Goal: Task Accomplishment & Management: Use online tool/utility

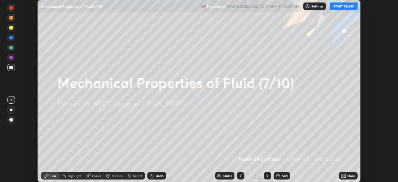
scroll to position [182, 398]
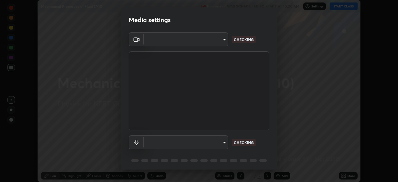
type input "ad6597066c7fc2f7d8a9df135791801f2c5e1b342417c3fbae4c684dc851fcd2"
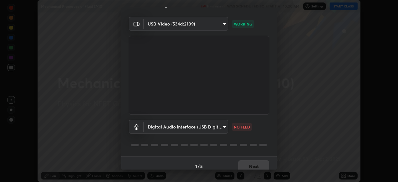
scroll to position [22, 0]
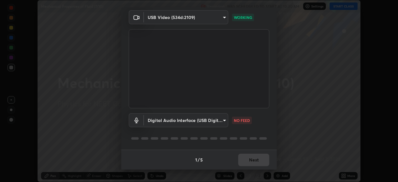
click at [215, 121] on body "Erase all Mechanical Properties of Fluid (7/10) Recording WAS SCHEDULED TO STAR…" at bounding box center [199, 91] width 398 height 182
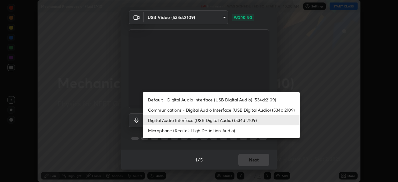
click at [209, 131] on li "Microphone (Realtek High Definition Audio)" at bounding box center [221, 130] width 157 height 10
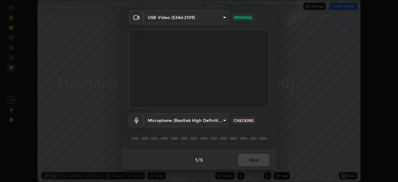
click at [210, 121] on body "Erase all Mechanical Properties of Fluid (7/10) Recording WAS SCHEDULED TO STAR…" at bounding box center [199, 91] width 398 height 182
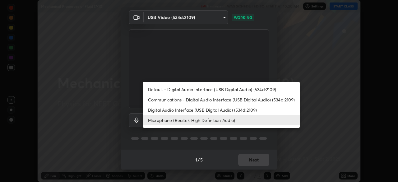
click at [211, 110] on li "Digital Audio Interface (USB Digital Audio) (534d:2109)" at bounding box center [221, 110] width 157 height 10
type input "6c5f27f7fd62254699a83ab764337deb6757b351bfc8fa0988cc7da684c50376"
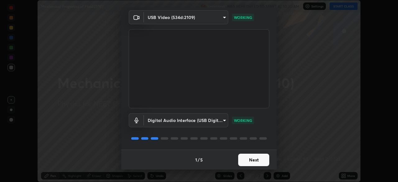
click at [248, 157] on button "Next" at bounding box center [253, 160] width 31 height 12
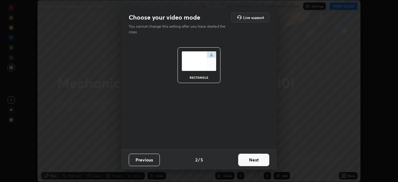
click at [246, 157] on button "Next" at bounding box center [253, 160] width 31 height 12
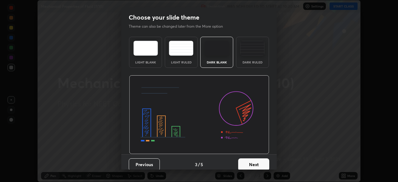
click at [246, 54] on img at bounding box center [252, 48] width 25 height 15
click at [244, 161] on button "Next" at bounding box center [253, 164] width 31 height 12
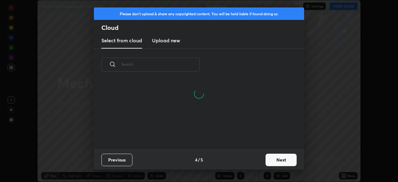
click at [166, 40] on h3 "Upload new" at bounding box center [166, 40] width 28 height 7
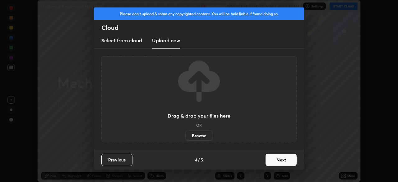
click at [195, 133] on label "Browse" at bounding box center [199, 136] width 28 height 10
click at [185, 133] on input "Browse" at bounding box center [185, 136] width 0 height 10
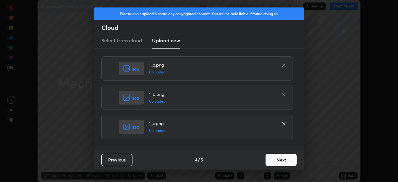
click at [283, 157] on button "Next" at bounding box center [281, 160] width 31 height 12
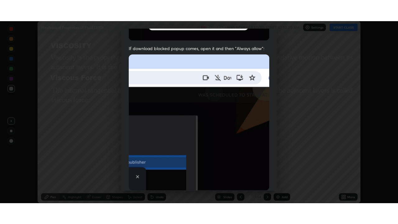
scroll to position [149, 0]
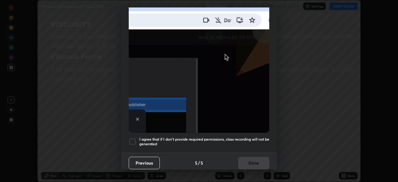
click at [133, 138] on div at bounding box center [132, 141] width 7 height 7
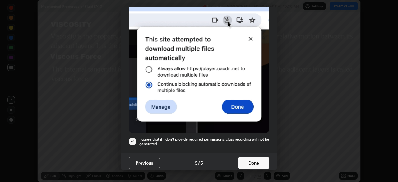
click at [249, 158] on button "Done" at bounding box center [253, 163] width 31 height 12
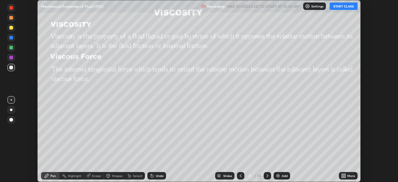
click at [348, 175] on div "More" at bounding box center [351, 175] width 8 height 3
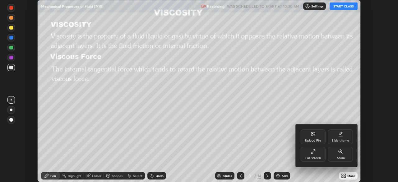
click at [313, 154] on div "Full screen" at bounding box center [313, 154] width 25 height 15
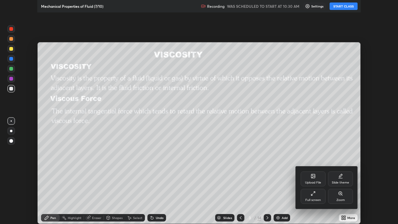
scroll to position [224, 398]
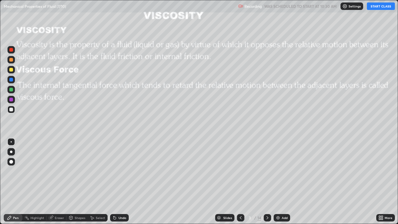
click at [240, 182] on icon at bounding box center [240, 217] width 5 height 5
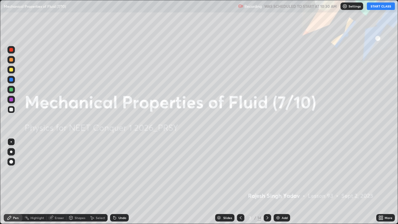
click at [383, 6] on button "START CLASS" at bounding box center [381, 5] width 28 height 7
click at [266, 182] on icon at bounding box center [267, 217] width 5 height 5
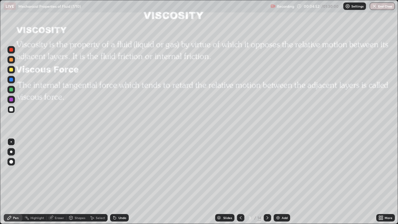
click at [267, 182] on icon at bounding box center [267, 217] width 5 height 5
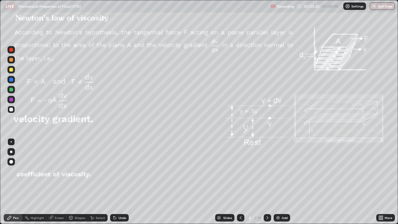
click at [75, 182] on div "Shapes" at bounding box center [80, 217] width 11 height 3
click at [13, 182] on div "Pen" at bounding box center [16, 217] width 6 height 3
click at [11, 152] on div at bounding box center [11, 151] width 2 height 2
click at [11, 70] on div at bounding box center [11, 70] width 4 height 4
click at [118, 182] on div "Undo" at bounding box center [122, 217] width 8 height 3
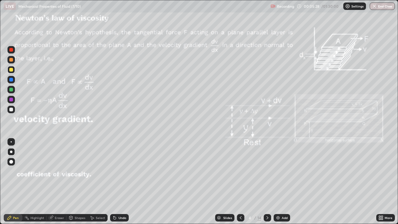
click at [76, 182] on div "Shapes" at bounding box center [80, 217] width 11 height 3
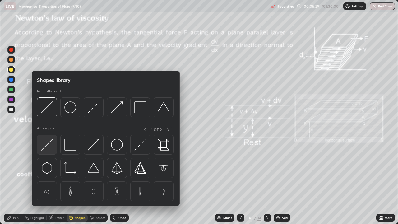
click at [47, 143] on img at bounding box center [47, 145] width 12 height 12
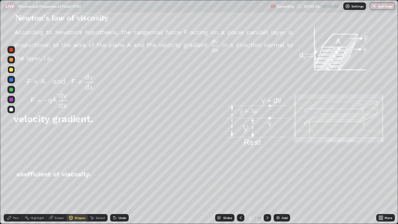
click at [12, 80] on div at bounding box center [11, 80] width 4 height 4
click at [76, 182] on div "Shapes" at bounding box center [80, 217] width 11 height 3
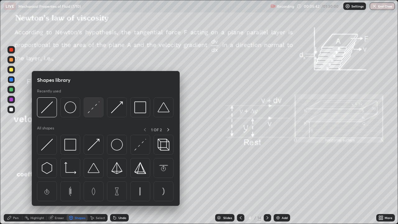
click at [90, 109] on img at bounding box center [94, 107] width 12 height 12
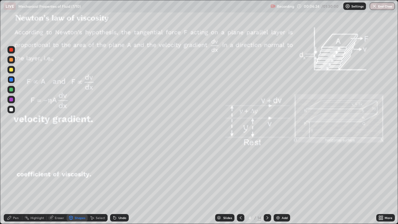
click at [11, 109] on div at bounding box center [11, 110] width 4 height 4
click at [14, 182] on div "Pen" at bounding box center [16, 217] width 6 height 3
click at [12, 70] on div at bounding box center [11, 70] width 4 height 4
click at [13, 111] on div at bounding box center [10, 109] width 7 height 7
click at [12, 71] on div at bounding box center [11, 70] width 4 height 4
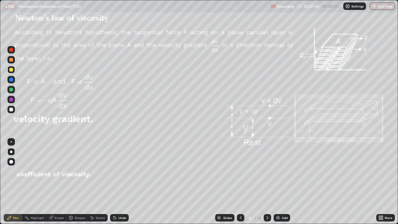
click at [12, 99] on div at bounding box center [11, 100] width 4 height 4
click at [117, 182] on div "Undo" at bounding box center [119, 217] width 19 height 7
click at [113, 182] on icon at bounding box center [113, 216] width 1 height 1
click at [9, 50] on div at bounding box center [11, 50] width 4 height 4
click at [76, 182] on div "Shapes" at bounding box center [80, 217] width 11 height 3
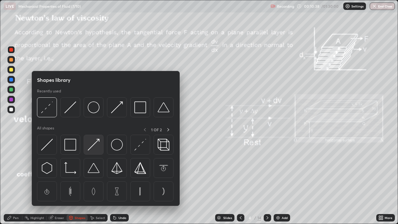
click at [93, 145] on img at bounding box center [94, 145] width 12 height 12
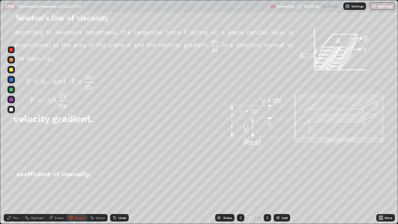
click at [15, 182] on div "Pen" at bounding box center [16, 217] width 6 height 3
click at [283, 182] on div "Add" at bounding box center [285, 217] width 6 height 3
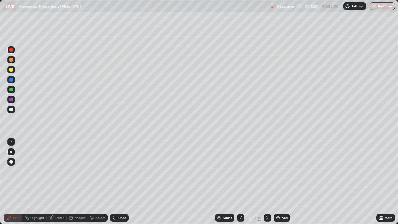
click at [12, 59] on div at bounding box center [11, 60] width 4 height 4
click at [71, 182] on icon at bounding box center [70, 218] width 3 height 4
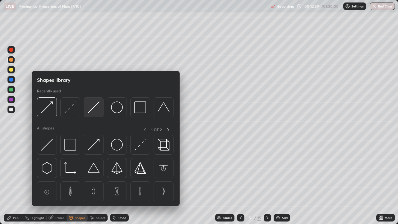
click at [91, 111] on img at bounding box center [94, 107] width 12 height 12
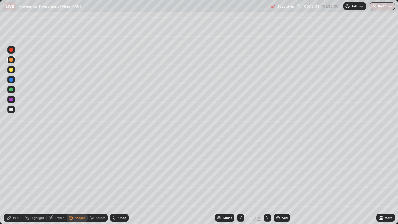
click at [16, 182] on div "Pen" at bounding box center [16, 217] width 6 height 3
click at [76, 182] on div "Shapes" at bounding box center [80, 217] width 11 height 3
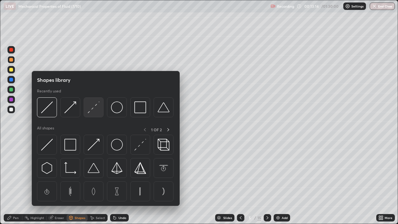
click at [94, 108] on img at bounding box center [94, 107] width 12 height 12
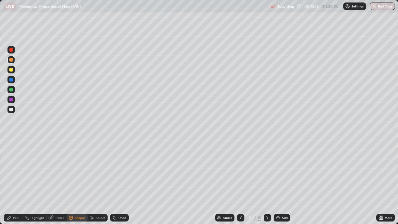
click at [12, 80] on div at bounding box center [11, 80] width 4 height 4
click at [12, 89] on div at bounding box center [11, 90] width 4 height 4
click at [75, 182] on div "Shapes" at bounding box center [80, 217] width 11 height 3
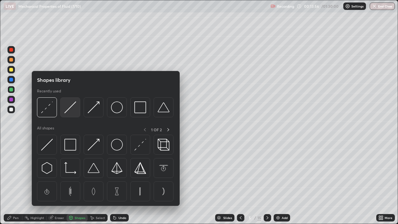
click at [70, 107] on img at bounding box center [70, 107] width 12 height 12
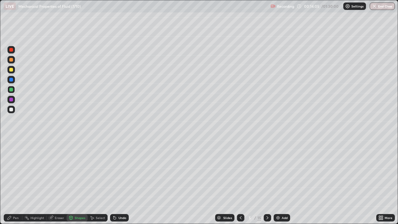
click at [16, 182] on div "Pen" at bounding box center [16, 217] width 6 height 3
click at [12, 109] on div at bounding box center [11, 110] width 4 height 4
click at [75, 182] on div "Shapes" at bounding box center [80, 217] width 11 height 3
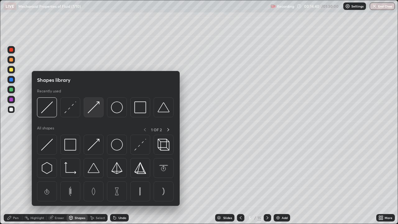
click at [94, 107] on img at bounding box center [94, 107] width 12 height 12
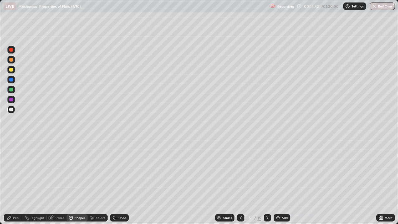
click at [17, 182] on div "Pen" at bounding box center [13, 217] width 19 height 7
click at [76, 182] on div "Shapes" at bounding box center [80, 217] width 11 height 3
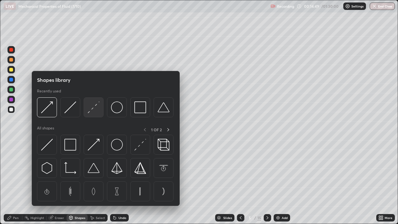
click at [92, 109] on img at bounding box center [94, 107] width 12 height 12
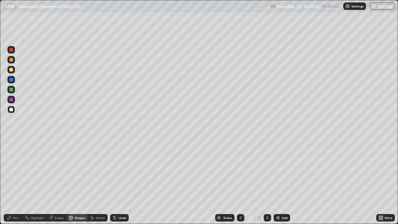
click at [75, 182] on div "Shapes" at bounding box center [80, 217] width 11 height 3
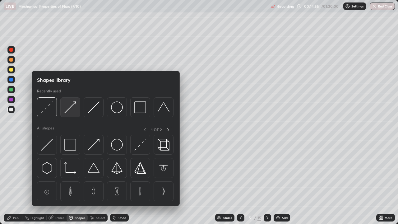
click at [72, 107] on img at bounding box center [70, 107] width 12 height 12
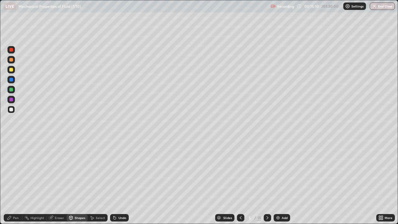
click at [17, 182] on div "Pen" at bounding box center [16, 217] width 6 height 3
click at [11, 61] on div at bounding box center [11, 60] width 4 height 4
click at [119, 182] on div "Undo" at bounding box center [122, 217] width 8 height 3
click at [77, 182] on div "Shapes" at bounding box center [80, 217] width 11 height 3
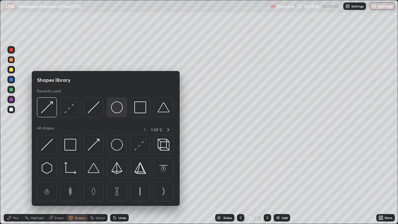
click at [114, 111] on img at bounding box center [117, 107] width 12 height 12
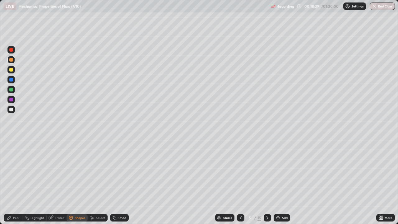
click at [77, 182] on div "Shapes" at bounding box center [80, 217] width 11 height 3
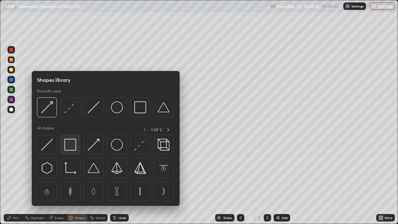
click at [71, 144] on img at bounding box center [70, 145] width 12 height 12
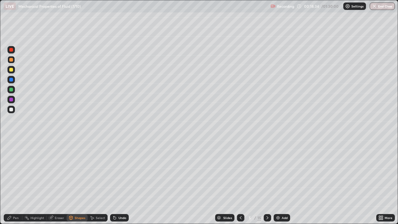
click at [79, 182] on div "Shapes" at bounding box center [80, 217] width 11 height 3
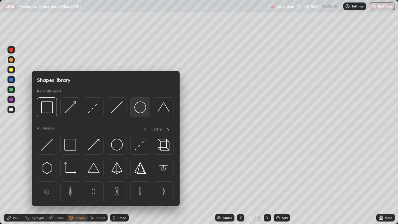
click at [138, 111] on img at bounding box center [140, 107] width 12 height 12
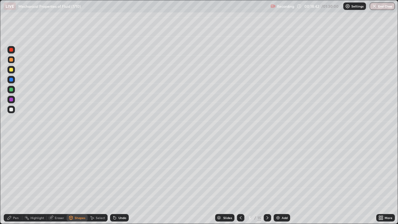
click at [56, 182] on div "Eraser" at bounding box center [59, 217] width 9 height 3
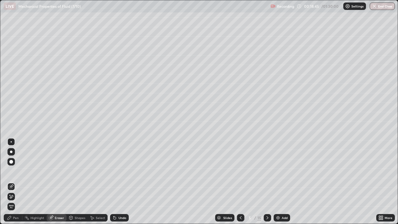
click at [76, 182] on div "Shapes" at bounding box center [80, 217] width 11 height 3
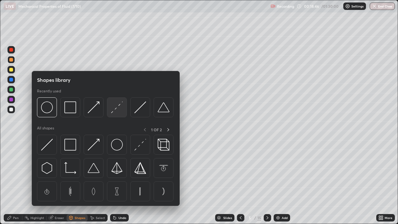
click at [114, 107] on img at bounding box center [117, 107] width 12 height 12
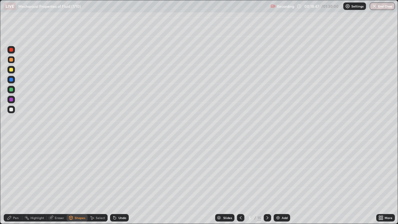
click at [12, 80] on div at bounding box center [11, 80] width 4 height 4
click at [57, 182] on div "Eraser" at bounding box center [59, 217] width 9 height 3
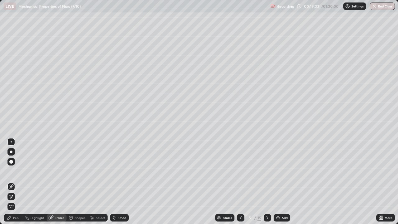
click at [55, 182] on div "Eraser" at bounding box center [59, 217] width 9 height 3
click at [15, 182] on div "Pen" at bounding box center [16, 217] width 6 height 3
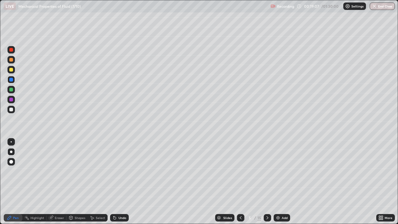
click at [12, 112] on div at bounding box center [10, 109] width 7 height 7
click at [76, 182] on div "Shapes" at bounding box center [80, 217] width 11 height 3
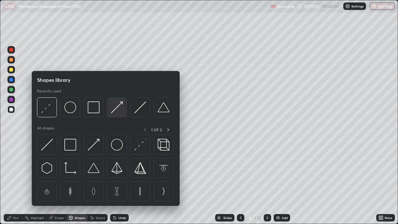
click at [115, 109] on img at bounding box center [117, 107] width 12 height 12
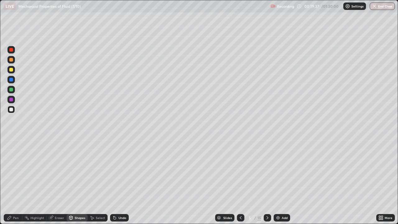
click at [12, 182] on div "Pen" at bounding box center [13, 217] width 19 height 7
click at [12, 90] on div at bounding box center [11, 90] width 4 height 4
click at [97, 182] on div "Select" at bounding box center [100, 217] width 9 height 3
click at [58, 182] on div "Eraser" at bounding box center [59, 217] width 9 height 3
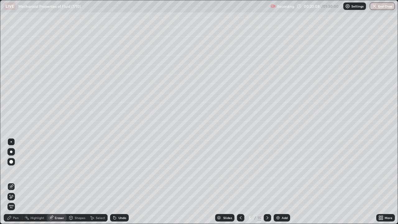
click at [79, 182] on div "Shapes" at bounding box center [80, 217] width 11 height 3
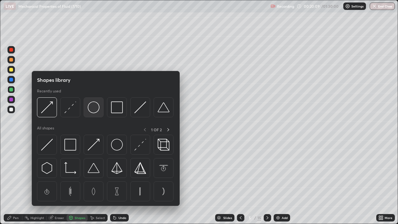
click at [93, 110] on img at bounding box center [94, 107] width 12 height 12
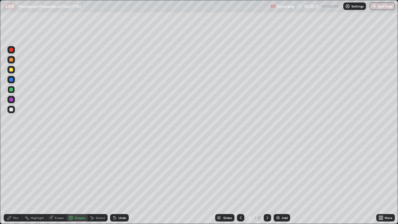
click at [117, 182] on div "Undo" at bounding box center [119, 217] width 19 height 7
click at [11, 182] on icon at bounding box center [9, 217] width 5 height 5
click at [13, 111] on div at bounding box center [10, 109] width 7 height 7
click at [55, 182] on div "Eraser" at bounding box center [59, 217] width 9 height 3
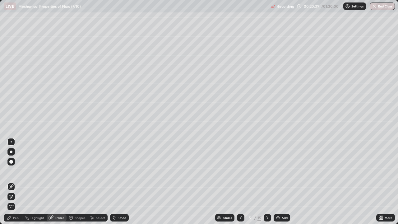
click at [79, 182] on div "Shapes" at bounding box center [80, 217] width 11 height 3
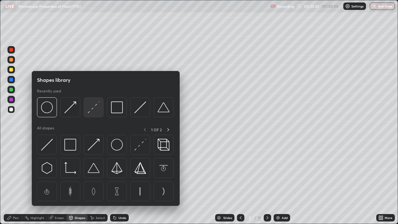
click at [89, 110] on img at bounding box center [94, 107] width 12 height 12
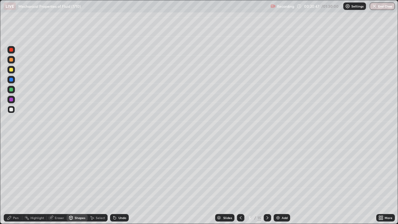
click at [12, 182] on div "Pen" at bounding box center [13, 217] width 19 height 7
click at [118, 182] on div "Undo" at bounding box center [122, 217] width 8 height 3
click at [120, 182] on div "Undo" at bounding box center [122, 217] width 8 height 3
click at [71, 182] on icon at bounding box center [70, 218] width 3 height 4
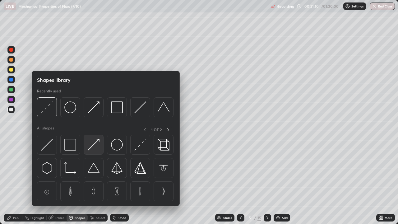
click at [89, 148] on img at bounding box center [94, 145] width 12 height 12
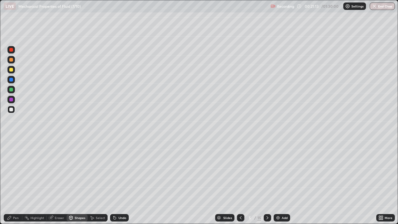
click at [12, 89] on div at bounding box center [11, 90] width 4 height 4
click at [14, 182] on div "Pen" at bounding box center [16, 217] width 6 height 3
click at [55, 182] on div "Eraser" at bounding box center [59, 217] width 9 height 3
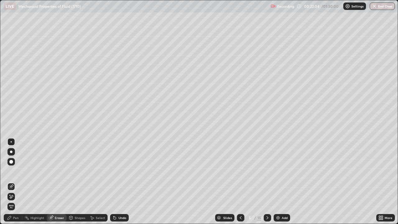
click at [13, 182] on div "Pen" at bounding box center [16, 217] width 6 height 3
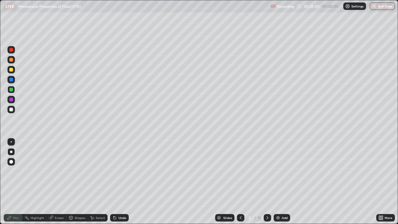
click at [241, 182] on icon at bounding box center [240, 217] width 5 height 5
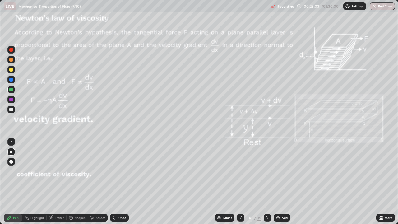
click at [398, 100] on div "Setting up your live class" at bounding box center [199, 112] width 398 height 224
click at [12, 70] on div at bounding box center [11, 70] width 4 height 4
click at [59, 182] on div "Eraser" at bounding box center [59, 217] width 9 height 3
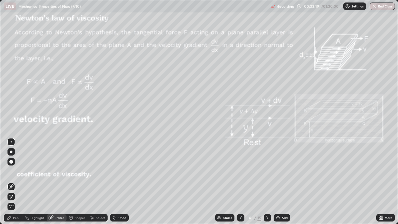
click at [283, 182] on div "Add" at bounding box center [285, 217] width 6 height 3
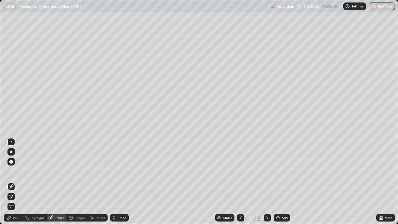
click at [14, 182] on div "Pen" at bounding box center [16, 217] width 6 height 3
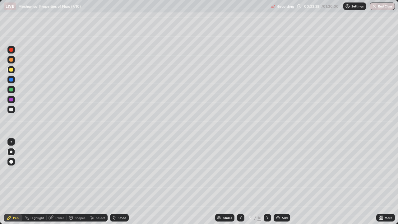
click at [12, 62] on div at bounding box center [10, 59] width 7 height 7
click at [239, 182] on icon at bounding box center [240, 217] width 5 height 5
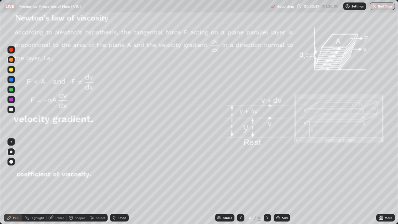
click at [266, 182] on icon at bounding box center [267, 217] width 5 height 5
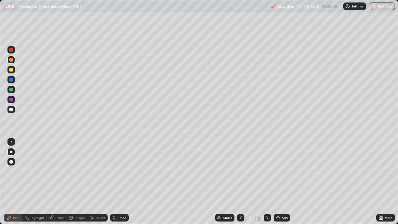
click at [241, 182] on icon at bounding box center [240, 217] width 5 height 5
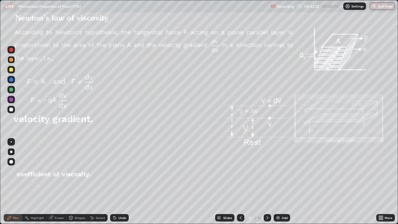
click at [266, 182] on icon at bounding box center [267, 217] width 2 height 3
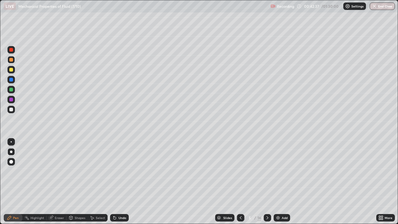
click at [12, 109] on div at bounding box center [11, 110] width 4 height 4
click at [121, 182] on div "Undo" at bounding box center [122, 217] width 8 height 3
click at [119, 182] on div "Undo" at bounding box center [122, 217] width 8 height 3
click at [122, 182] on div "Undo" at bounding box center [122, 217] width 8 height 3
click at [119, 182] on div "Undo" at bounding box center [122, 217] width 8 height 3
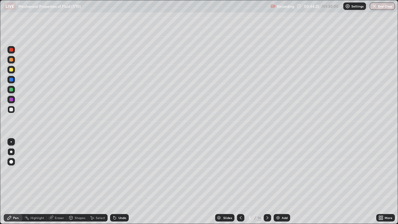
click at [119, 182] on div "Undo" at bounding box center [122, 217] width 8 height 3
click at [120, 182] on div "Undo" at bounding box center [122, 217] width 8 height 3
click at [282, 182] on div "Add" at bounding box center [285, 217] width 6 height 3
click at [240, 182] on icon at bounding box center [240, 217] width 5 height 5
click at [270, 182] on div at bounding box center [267, 217] width 7 height 7
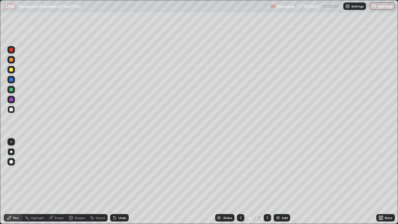
click at [268, 182] on icon at bounding box center [267, 217] width 5 height 5
click at [267, 182] on icon at bounding box center [267, 217] width 5 height 5
click at [282, 182] on div "Add" at bounding box center [285, 217] width 6 height 3
click at [14, 60] on div at bounding box center [10, 59] width 7 height 7
click at [72, 182] on icon at bounding box center [70, 218] width 3 height 4
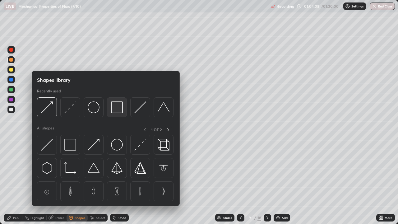
click at [114, 109] on img at bounding box center [117, 107] width 12 height 12
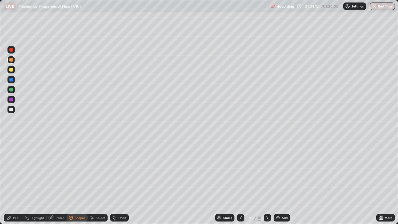
click at [15, 182] on div "Pen" at bounding box center [16, 217] width 6 height 3
click at [267, 182] on icon at bounding box center [267, 217] width 5 height 5
click at [240, 182] on icon at bounding box center [240, 217] width 5 height 5
click at [267, 182] on icon at bounding box center [267, 217] width 5 height 5
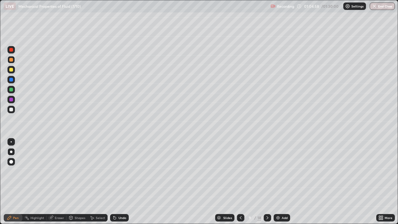
click at [12, 109] on div at bounding box center [11, 110] width 4 height 4
click at [242, 182] on icon at bounding box center [240, 217] width 5 height 5
click at [267, 182] on icon at bounding box center [267, 217] width 5 height 5
click at [121, 182] on div "Undo" at bounding box center [119, 217] width 19 height 7
click at [267, 182] on icon at bounding box center [267, 217] width 5 height 5
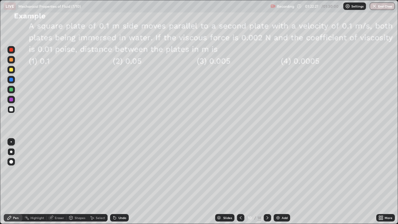
click at [76, 182] on div "Shapes" at bounding box center [80, 217] width 11 height 3
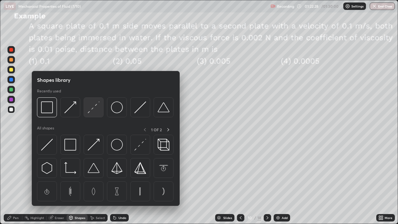
click at [90, 110] on img at bounding box center [94, 107] width 12 height 12
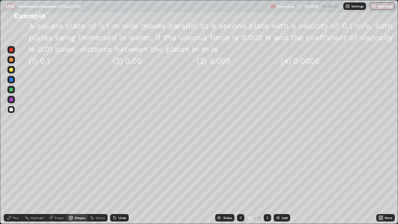
click at [14, 80] on div at bounding box center [10, 79] width 7 height 7
click at [74, 182] on div "Shapes" at bounding box center [77, 217] width 21 height 7
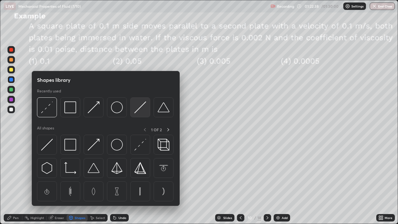
click at [136, 110] on img at bounding box center [140, 107] width 12 height 12
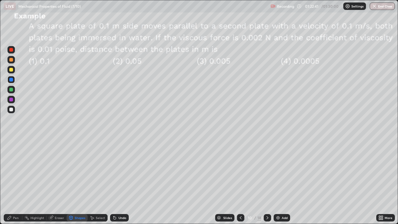
click at [12, 68] on div at bounding box center [11, 70] width 4 height 4
click at [14, 182] on div "Pen" at bounding box center [16, 217] width 6 height 3
click at [12, 110] on div at bounding box center [11, 110] width 4 height 4
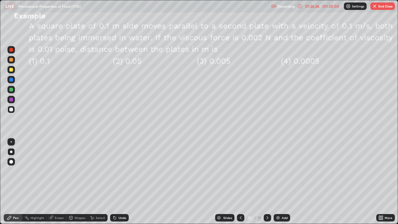
click at [384, 7] on button "End Class" at bounding box center [382, 5] width 25 height 7
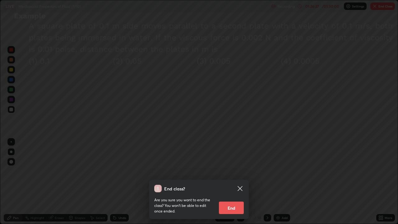
click at [235, 182] on button "End" at bounding box center [231, 207] width 25 height 12
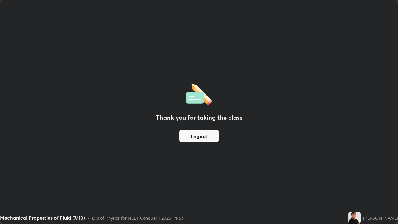
click at [208, 136] on button "Logout" at bounding box center [198, 136] width 39 height 12
